Goal: Information Seeking & Learning: Check status

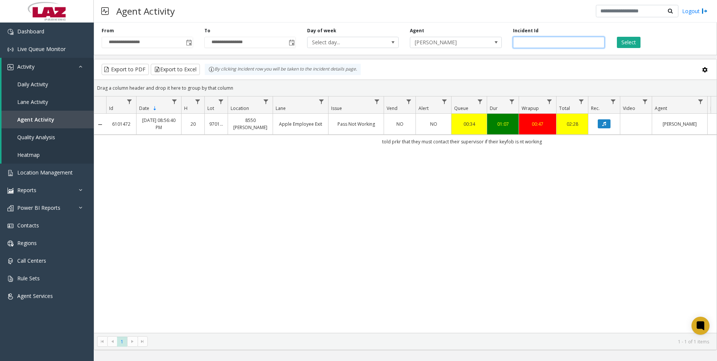
click at [542, 42] on input "*******" at bounding box center [559, 42] width 92 height 11
paste input "number"
type input "*******"
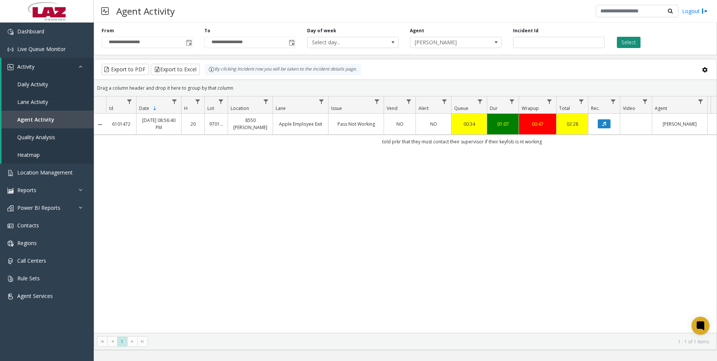
click at [626, 42] on button "Select" at bounding box center [629, 42] width 24 height 11
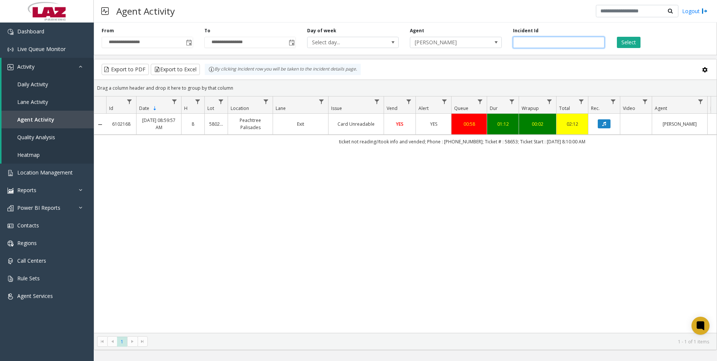
drag, startPoint x: 549, startPoint y: 41, endPoint x: 497, endPoint y: 32, distance: 52.1
click at [497, 32] on div "**********" at bounding box center [405, 38] width 623 height 36
click at [486, 39] on span "[PERSON_NAME]" at bounding box center [456, 42] width 92 height 11
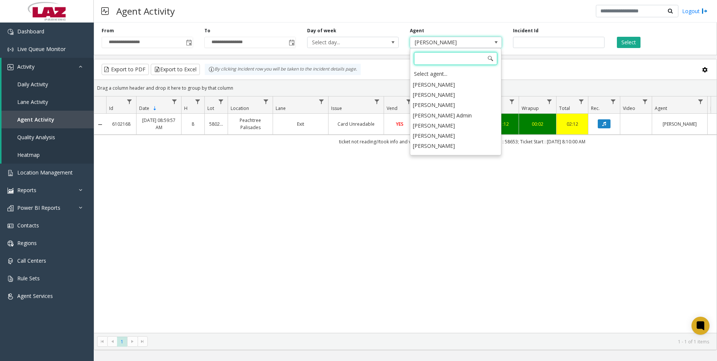
scroll to position [3971, 0]
click at [461, 154] on li "Adrian Zavala" at bounding box center [455, 159] width 89 height 10
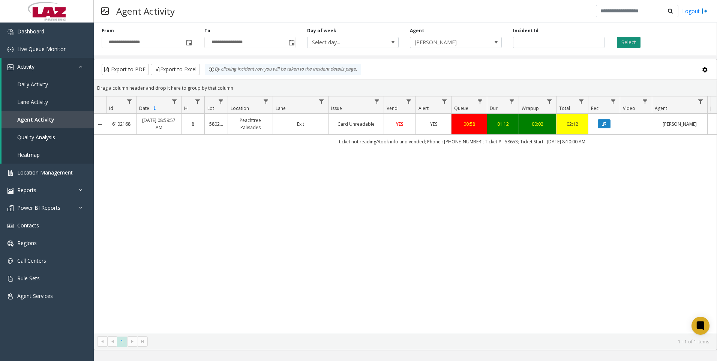
click at [624, 45] on button "Select" at bounding box center [629, 42] width 24 height 11
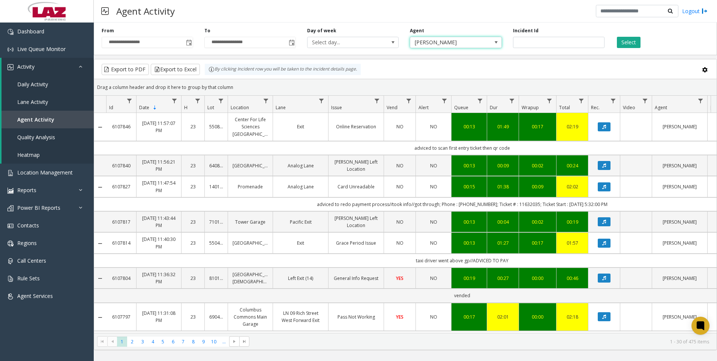
click at [422, 46] on span "Adrian Zavala" at bounding box center [446, 42] width 73 height 11
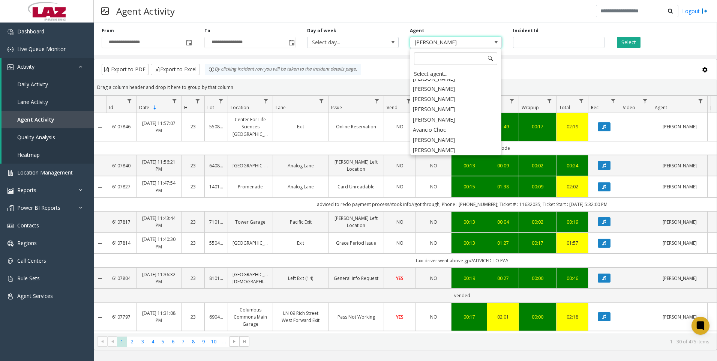
scroll to position [4121, 0]
click at [436, 148] on li "Aisha Lopez" at bounding box center [455, 153] width 89 height 10
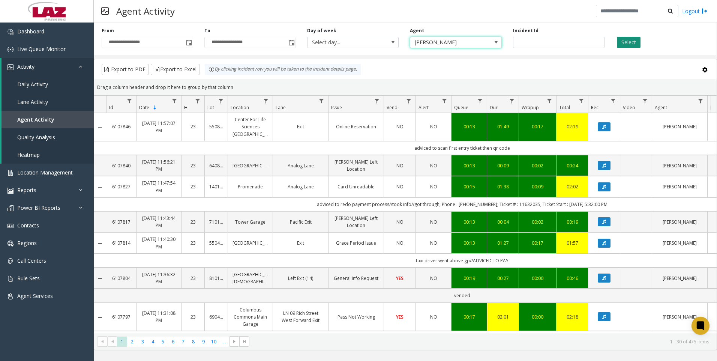
click at [624, 42] on button "Select" at bounding box center [629, 42] width 24 height 11
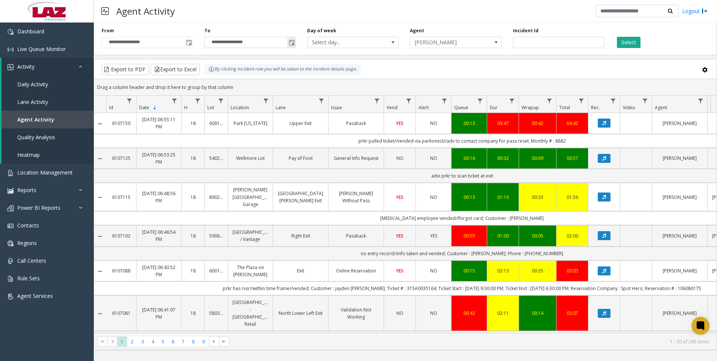
click at [294, 41] on span "Toggle popup" at bounding box center [292, 43] width 6 height 6
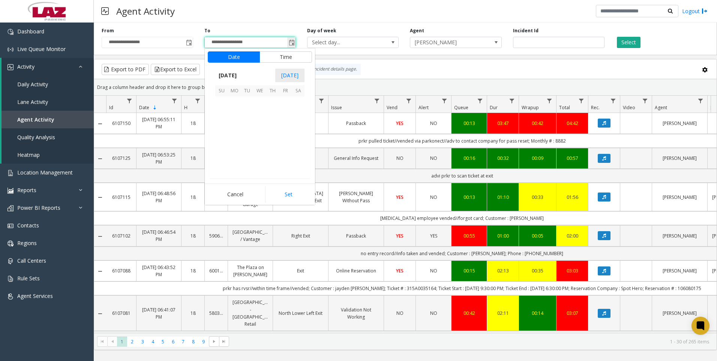
scroll to position [11, 0]
click at [273, 104] on span "4" at bounding box center [272, 102] width 13 height 13
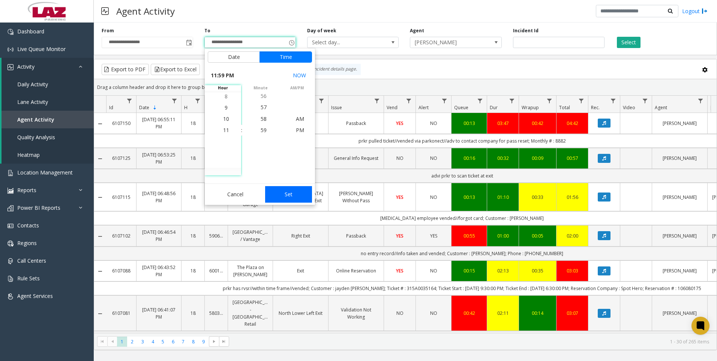
click at [300, 197] on button "Set" at bounding box center [288, 194] width 47 height 17
type input "**********"
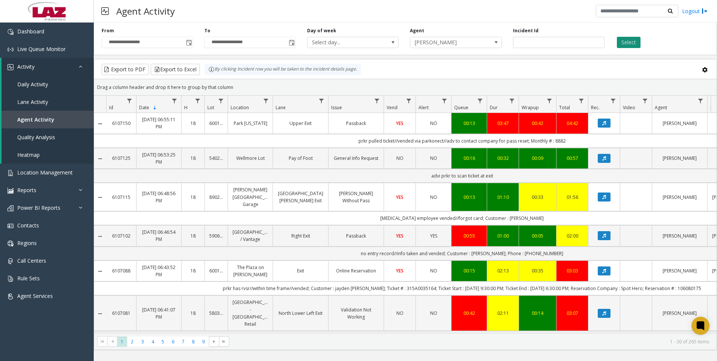
click at [626, 44] on button "Select" at bounding box center [629, 42] width 24 height 11
click at [627, 40] on button "Select" at bounding box center [629, 42] width 24 height 11
click at [492, 46] on span at bounding box center [496, 42] width 11 height 11
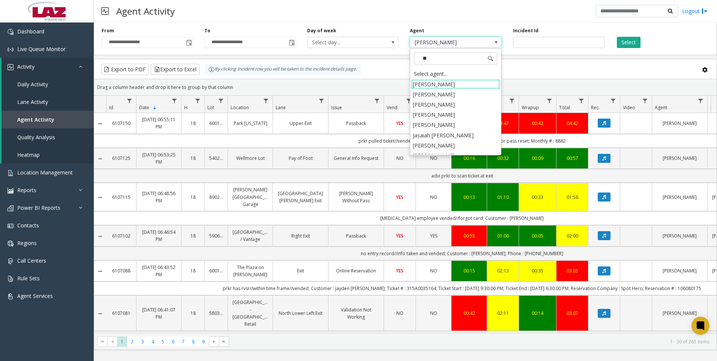
type input "***"
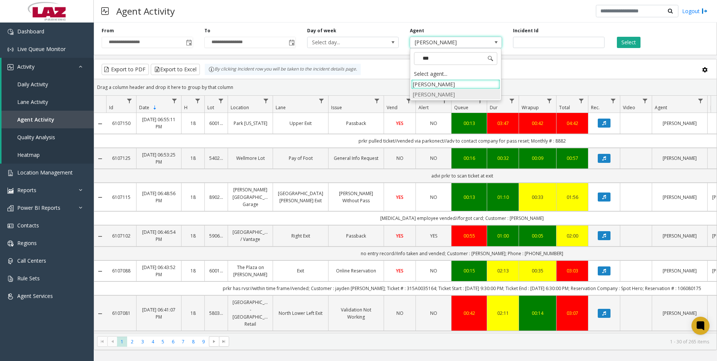
click at [464, 98] on li "Alexis Savery" at bounding box center [455, 94] width 89 height 10
click at [630, 40] on button "Select" at bounding box center [629, 42] width 24 height 11
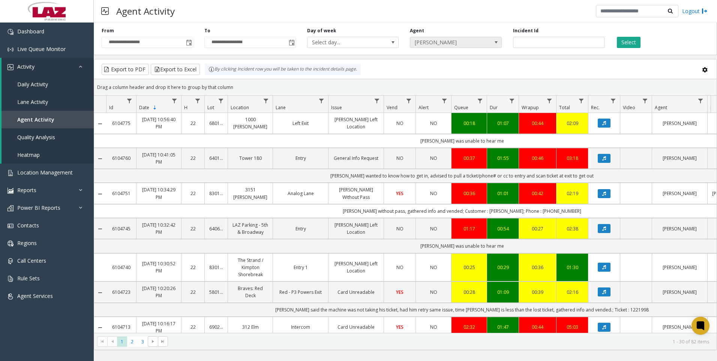
click at [438, 44] on span "Alexis Savery" at bounding box center [446, 42] width 73 height 11
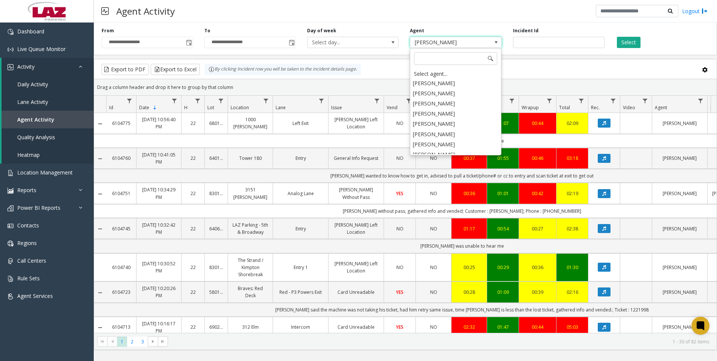
scroll to position [3880, 0]
click at [446, 113] on li "Christina Carrillo" at bounding box center [455, 118] width 89 height 10
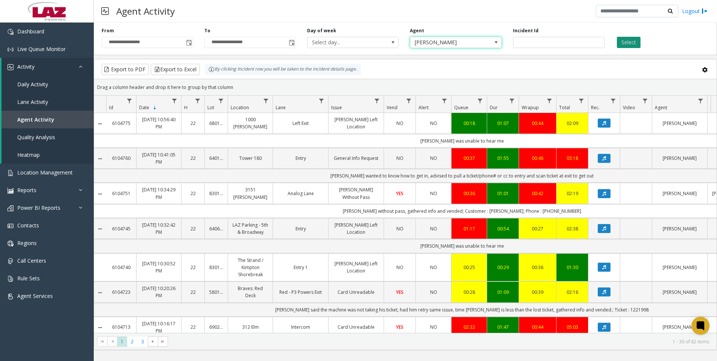
click at [625, 41] on button "Select" at bounding box center [629, 42] width 24 height 11
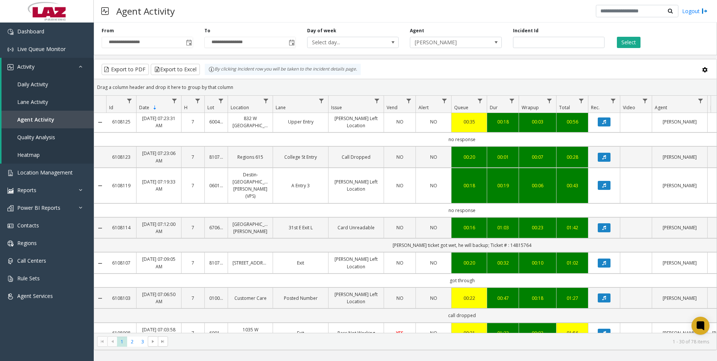
scroll to position [525, 0]
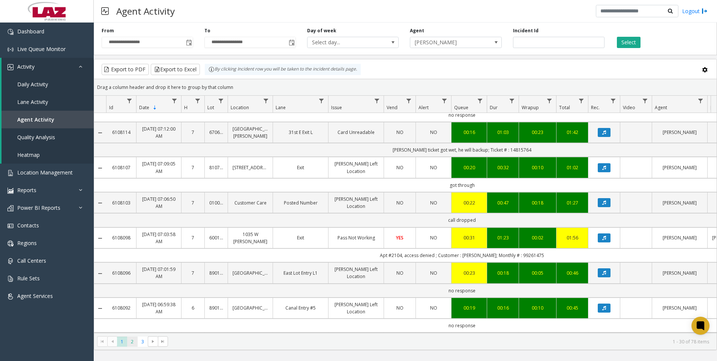
click at [135, 343] on span "2" at bounding box center [132, 341] width 10 height 10
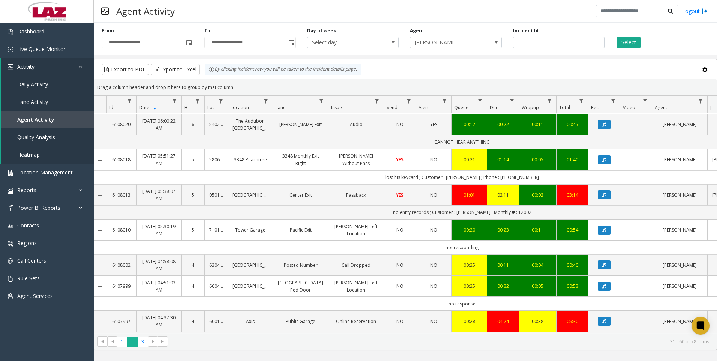
scroll to position [38, 0]
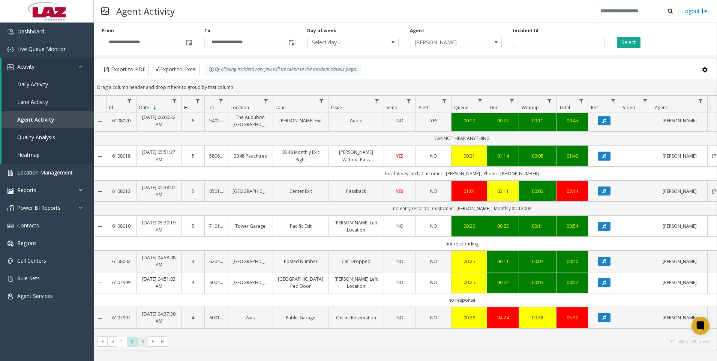
click at [146, 341] on span "3" at bounding box center [143, 341] width 10 height 10
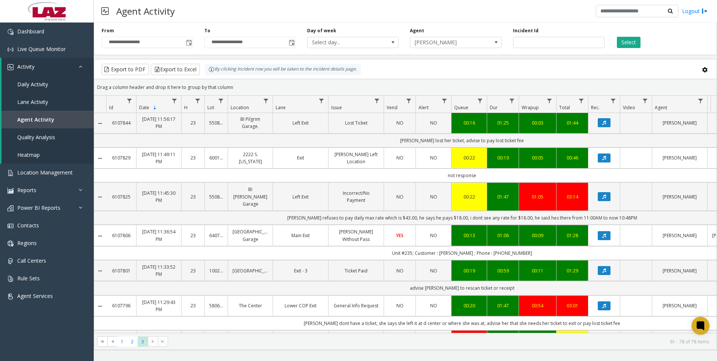
scroll to position [188, 0]
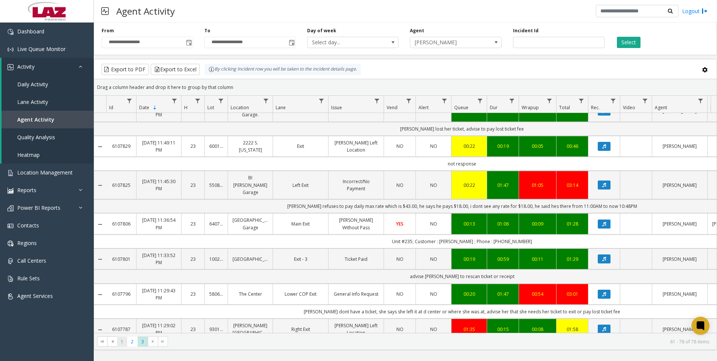
click at [126, 345] on span "1" at bounding box center [122, 341] width 10 height 10
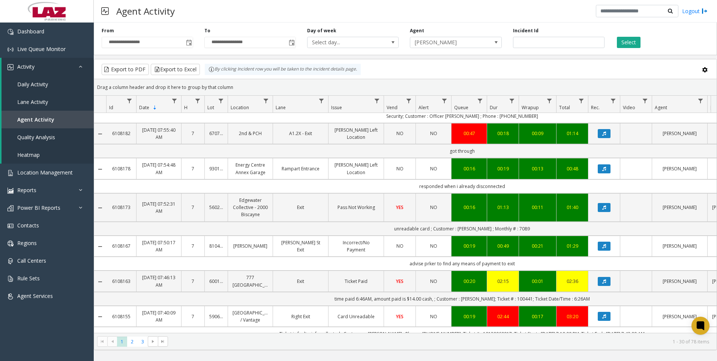
scroll to position [38, 0]
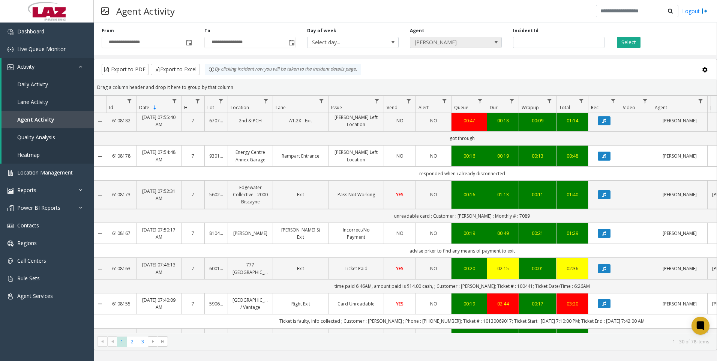
drag, startPoint x: 455, startPoint y: 44, endPoint x: 451, endPoint y: 45, distance: 4.3
click at [455, 44] on span "Christina Carrillo" at bounding box center [446, 42] width 73 height 11
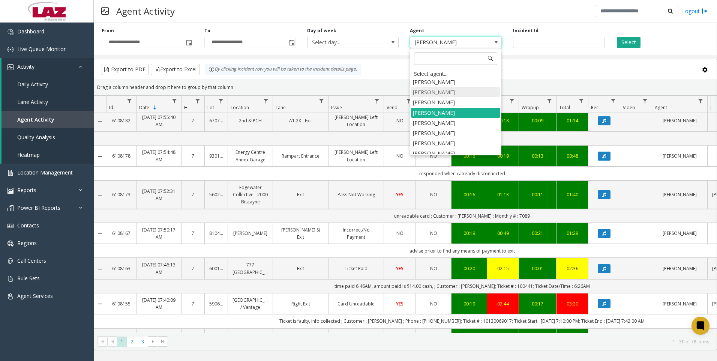
scroll to position [3886, 0]
drag, startPoint x: 449, startPoint y: 140, endPoint x: 451, endPoint y: 144, distance: 4.2
click at [450, 178] on li "Estella Sutherland" at bounding box center [455, 183] width 89 height 10
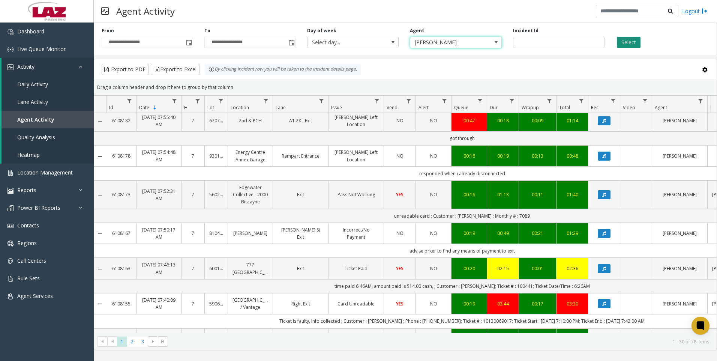
click at [633, 47] on button "Select" at bounding box center [629, 42] width 24 height 11
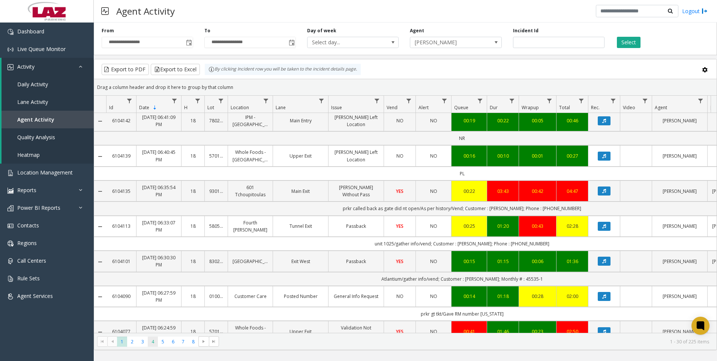
click at [154, 344] on span "4" at bounding box center [153, 341] width 10 height 10
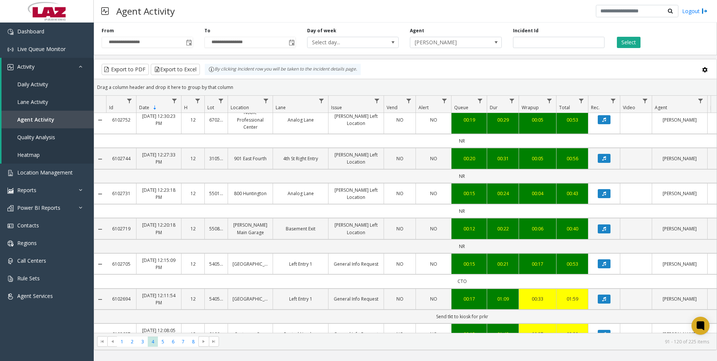
scroll to position [150, 0]
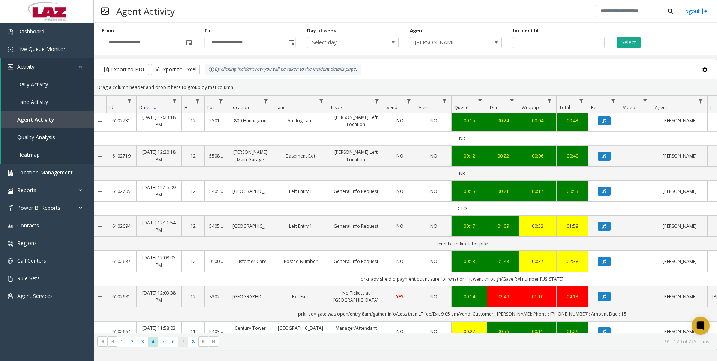
click at [186, 346] on span "7" at bounding box center [183, 341] width 10 height 10
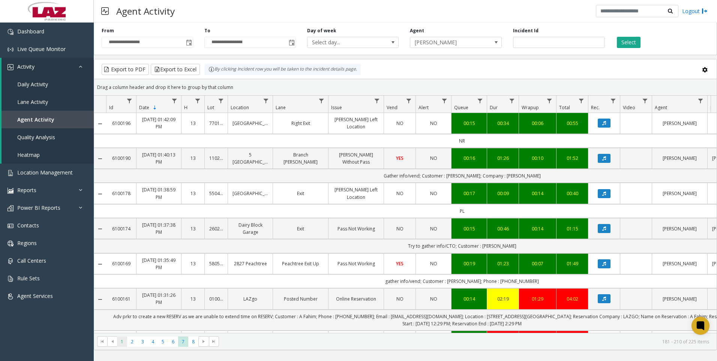
click at [125, 342] on span "1" at bounding box center [122, 341] width 10 height 10
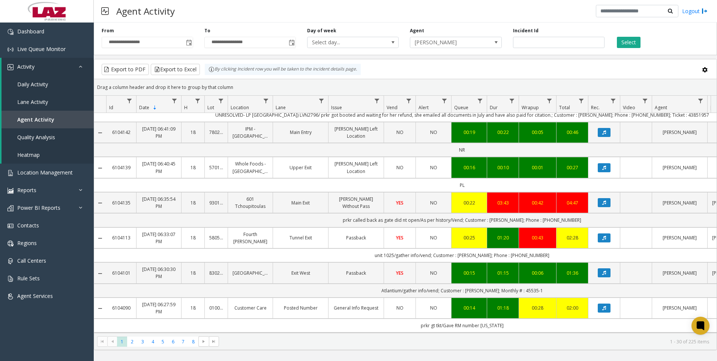
scroll to position [38, 0]
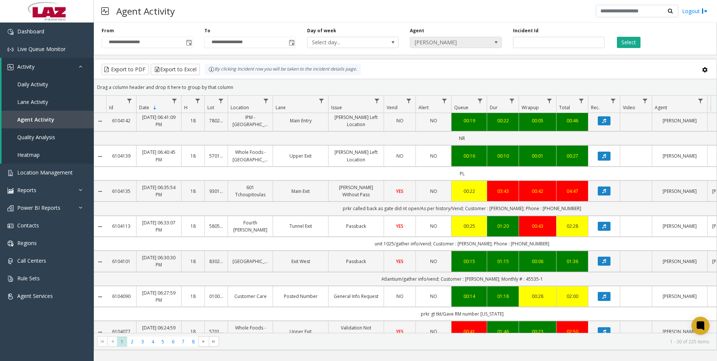
click at [465, 46] on span "Estella Sutherland" at bounding box center [446, 42] width 73 height 11
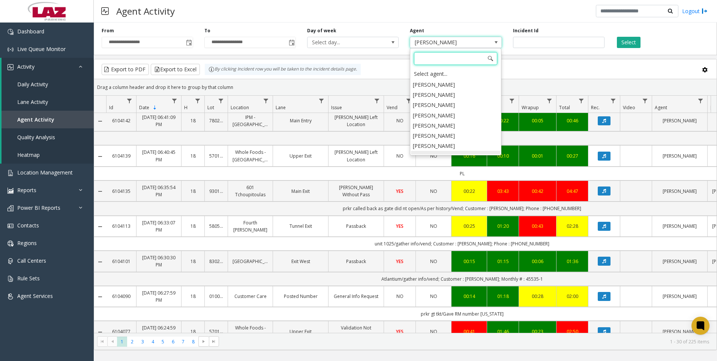
scroll to position [3920, 0]
click at [461, 154] on li "Josue Gonzalez" at bounding box center [455, 159] width 89 height 10
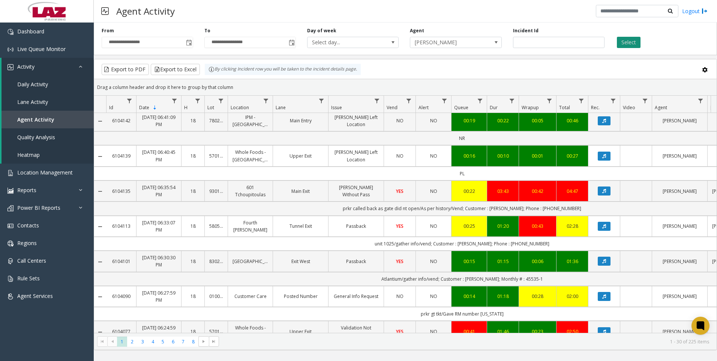
click at [623, 42] on button "Select" at bounding box center [629, 42] width 24 height 11
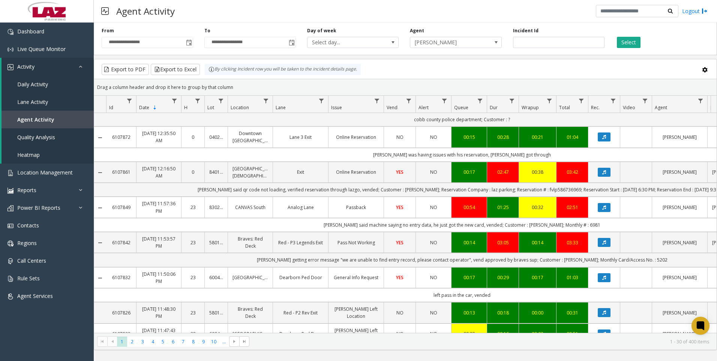
scroll to position [603, 0]
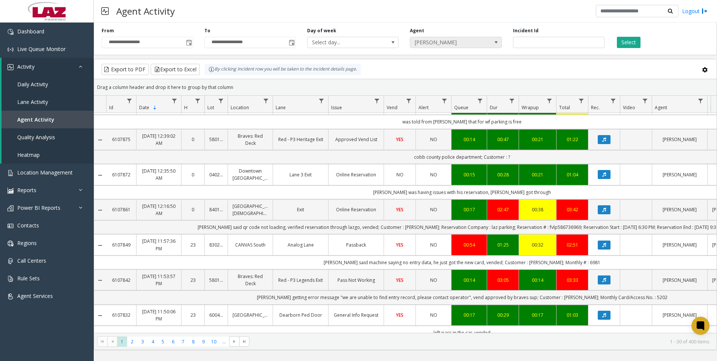
click at [455, 43] on span "Josue Gonzalez" at bounding box center [446, 42] width 73 height 11
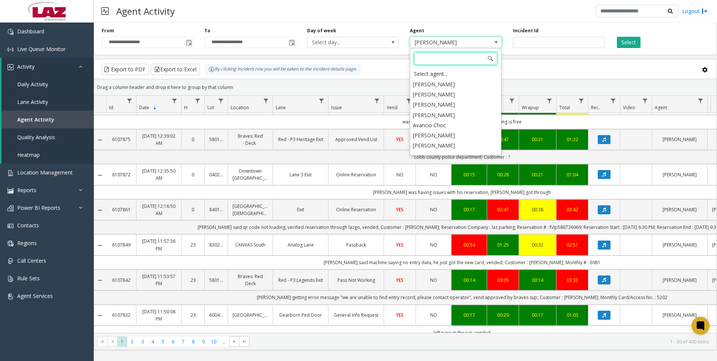
scroll to position [4158, 0]
click at [438, 141] on li "Jazleen Montes" at bounding box center [455, 146] width 89 height 10
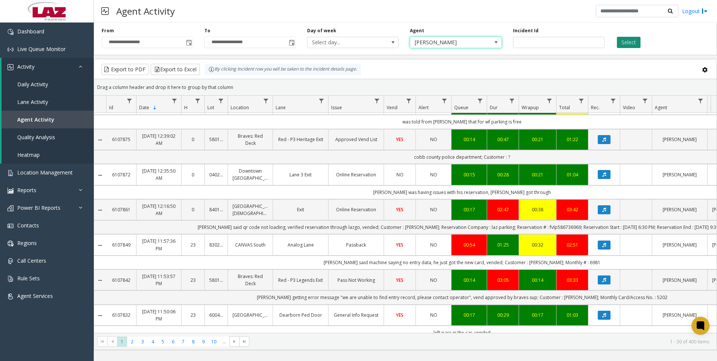
click at [624, 44] on button "Select" at bounding box center [629, 42] width 24 height 11
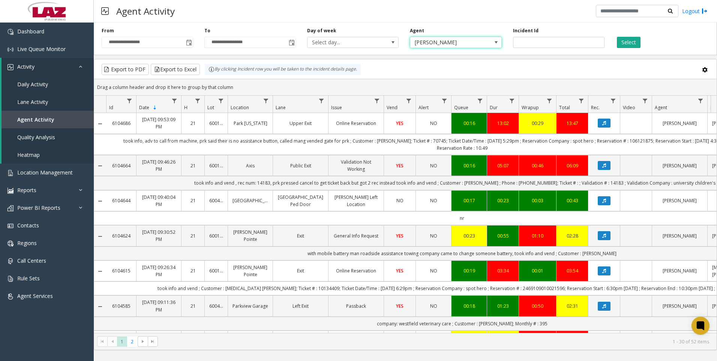
click at [435, 43] on span "Jazleen Montes" at bounding box center [446, 42] width 73 height 11
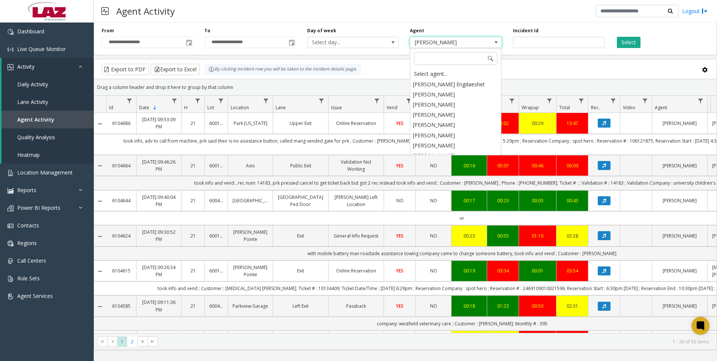
scroll to position [4117, 0]
click at [418, 172] on li "Kenny Ramos" at bounding box center [455, 177] width 89 height 10
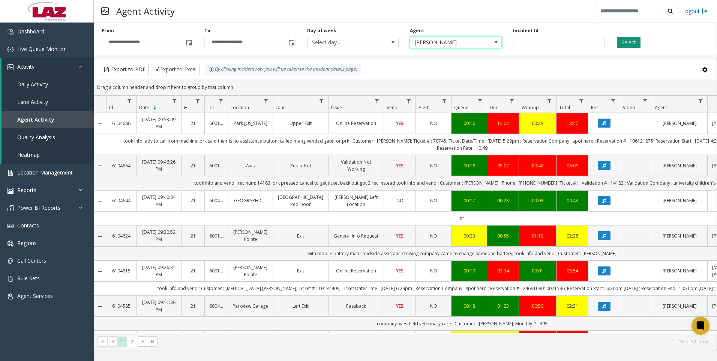
click at [629, 43] on button "Select" at bounding box center [629, 42] width 24 height 11
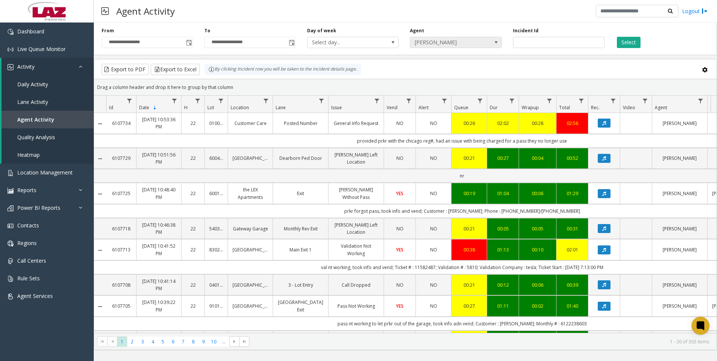
click at [451, 43] on span "Kenny Ramos" at bounding box center [446, 42] width 73 height 11
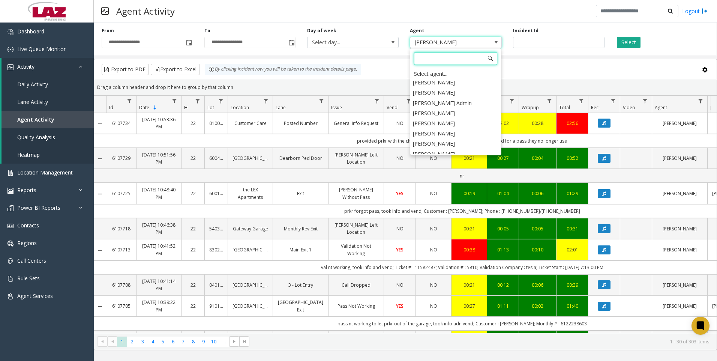
scroll to position [3933, 0]
click at [447, 162] on li "Mark Canti" at bounding box center [455, 167] width 89 height 10
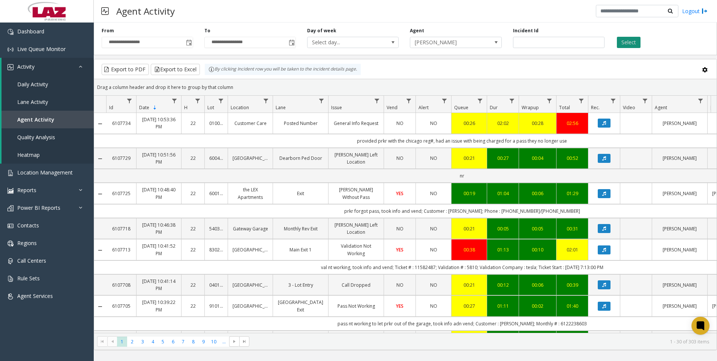
click at [628, 46] on button "Select" at bounding box center [629, 42] width 24 height 11
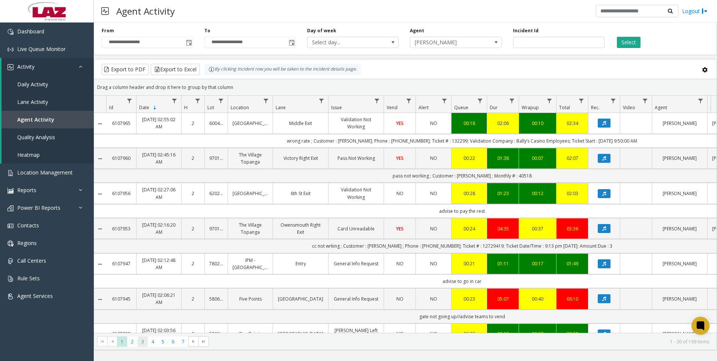
click at [143, 346] on span "3" at bounding box center [143, 341] width 10 height 10
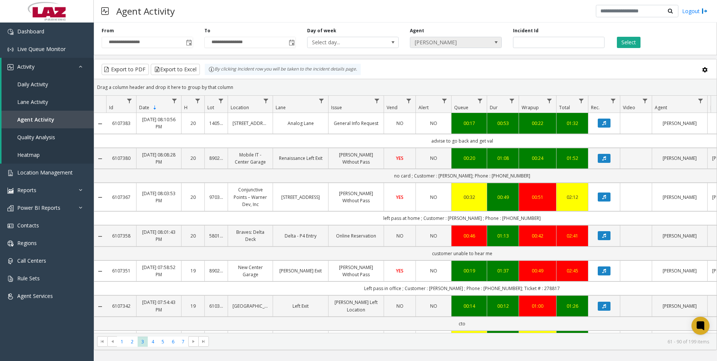
click at [426, 47] on span "Mark Canti" at bounding box center [446, 42] width 73 height 11
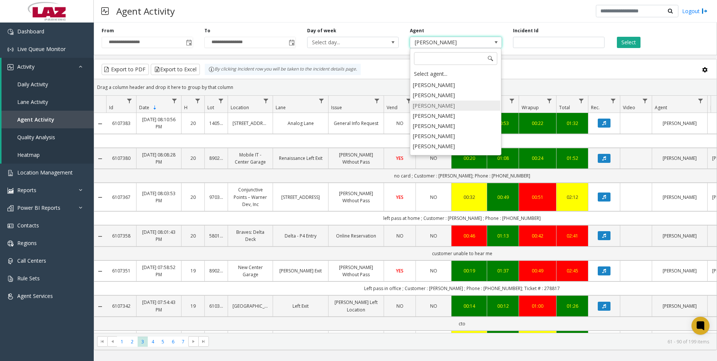
scroll to position [3801, 0]
click at [439, 172] on li "Max Jimenez" at bounding box center [455, 177] width 89 height 10
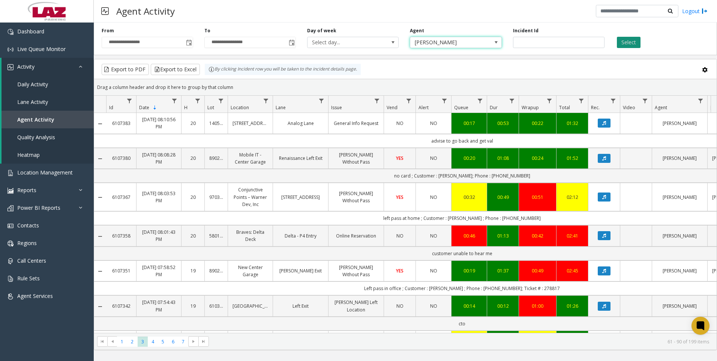
click at [627, 47] on button "Select" at bounding box center [629, 42] width 24 height 11
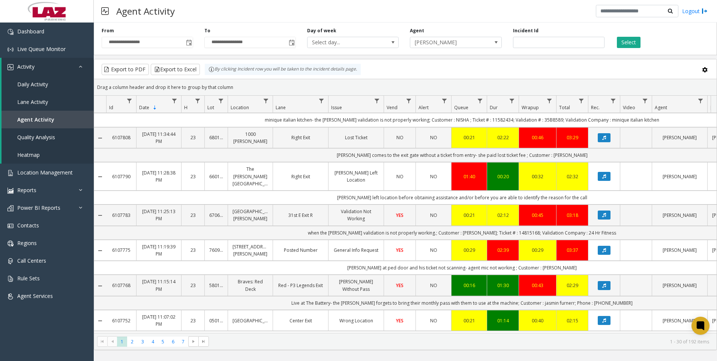
scroll to position [263, 0]
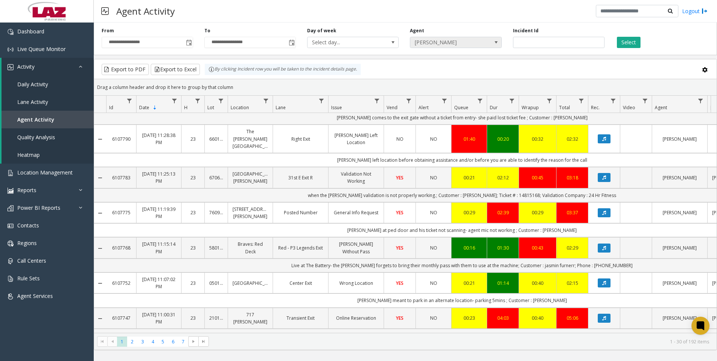
click at [457, 45] on span "Max Jimenez" at bounding box center [446, 42] width 73 height 11
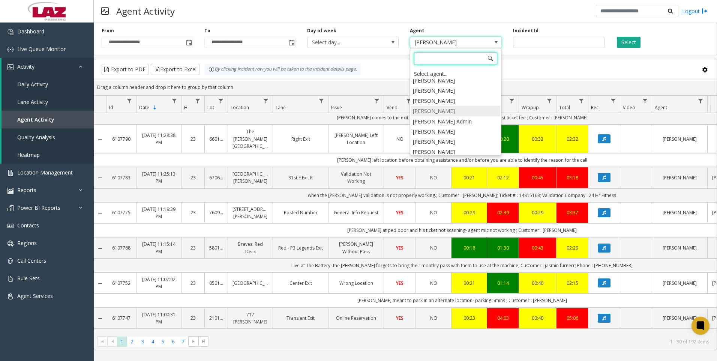
scroll to position [3941, 0]
click at [443, 174] on li "[PERSON_NAME]" at bounding box center [455, 179] width 89 height 10
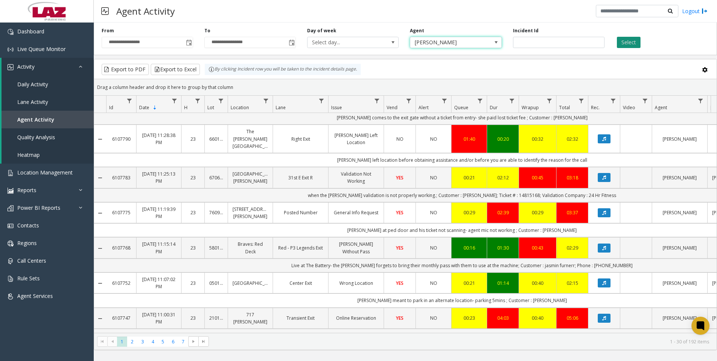
click at [624, 42] on button "Select" at bounding box center [629, 42] width 24 height 11
